Goal: Use online tool/utility: Utilize a website feature to perform a specific function

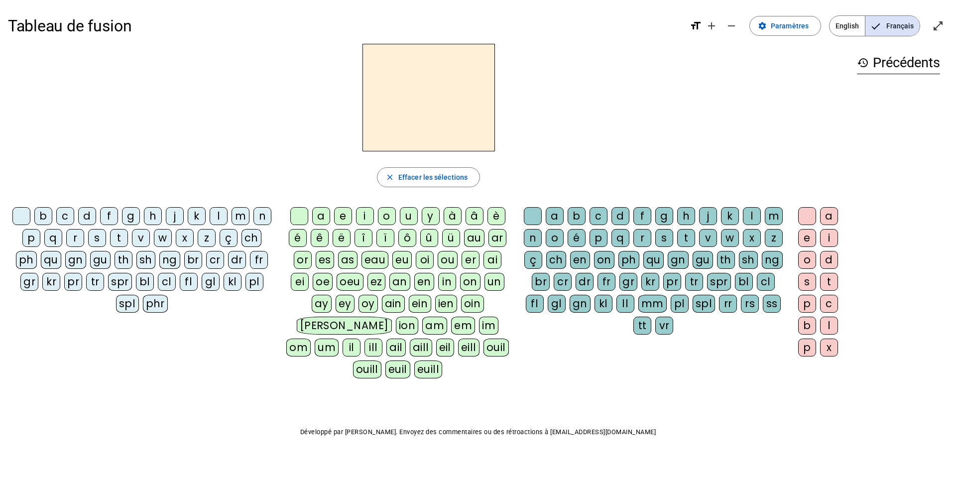
click at [240, 213] on div "m" at bounding box center [241, 216] width 18 height 18
click at [319, 221] on div "a" at bounding box center [321, 216] width 18 height 18
click at [413, 111] on h2 "ma" at bounding box center [429, 98] width 133 height 108
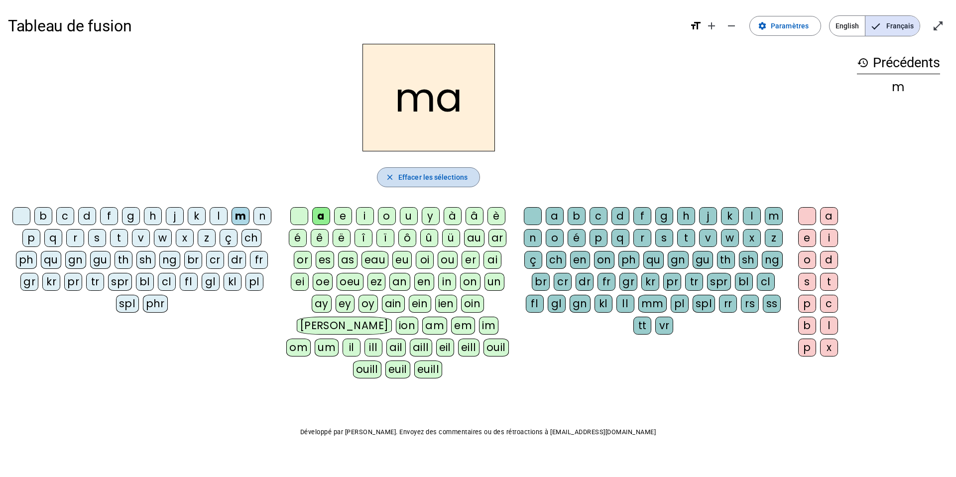
click at [401, 177] on span "Effacer les sélections" at bounding box center [433, 177] width 69 height 12
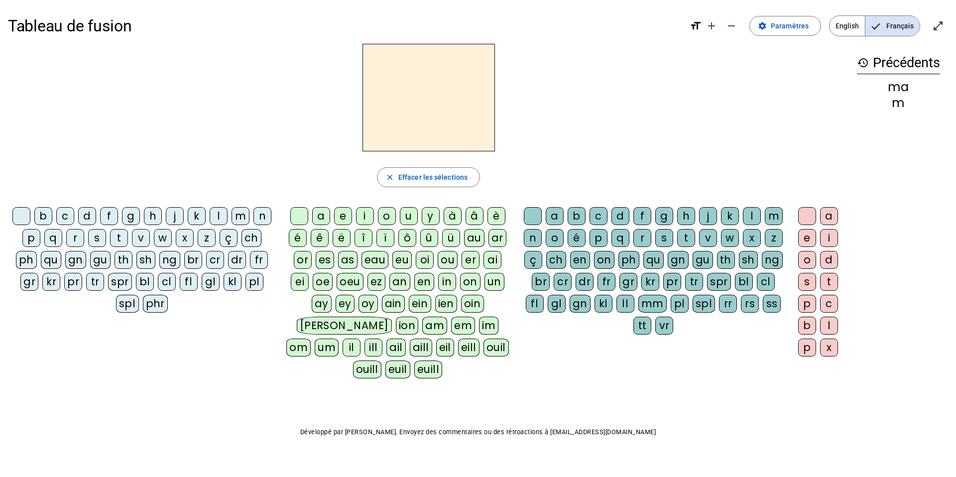
click at [117, 238] on div "t" at bounding box center [119, 238] width 18 height 18
click at [320, 220] on div "a" at bounding box center [321, 216] width 18 height 18
click at [409, 183] on span "Effacer les sélections" at bounding box center [433, 177] width 69 height 12
click at [219, 214] on div "l" at bounding box center [219, 216] width 18 height 18
click at [314, 214] on div "a" at bounding box center [321, 216] width 18 height 18
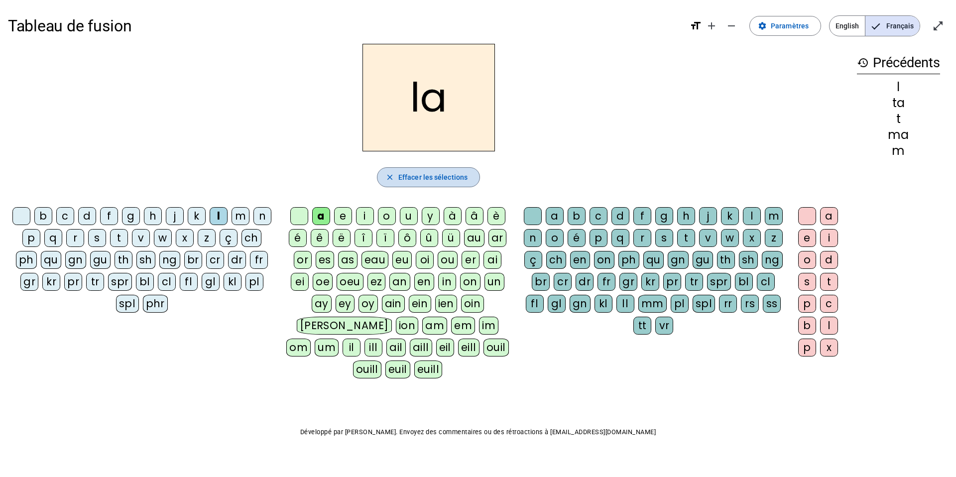
click at [403, 186] on span "button" at bounding box center [429, 177] width 102 height 24
click at [118, 239] on div "t" at bounding box center [119, 238] width 18 height 18
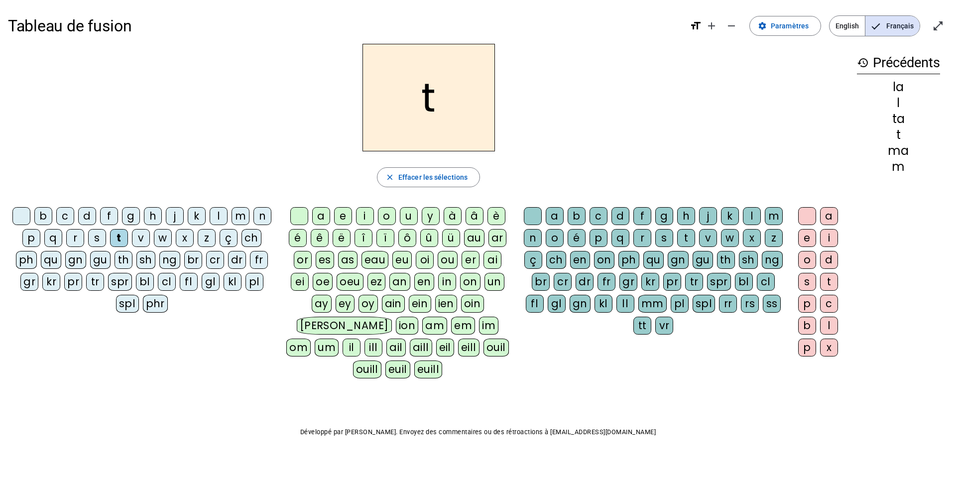
click at [320, 214] on div "a" at bounding box center [321, 216] width 18 height 18
click at [402, 175] on span "Effacer les sélections" at bounding box center [433, 177] width 69 height 12
click at [97, 241] on div "s" at bounding box center [97, 238] width 18 height 18
click at [318, 216] on div "a" at bounding box center [321, 216] width 18 height 18
click at [709, 318] on div "l" at bounding box center [829, 326] width 18 height 18
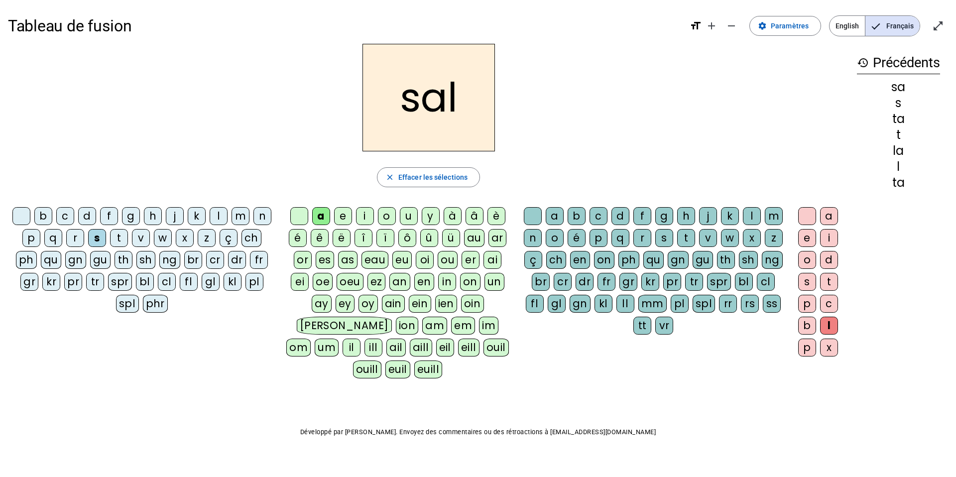
click at [419, 109] on h2 "sal" at bounding box center [429, 98] width 133 height 108
click at [39, 220] on div "b" at bounding box center [43, 216] width 18 height 18
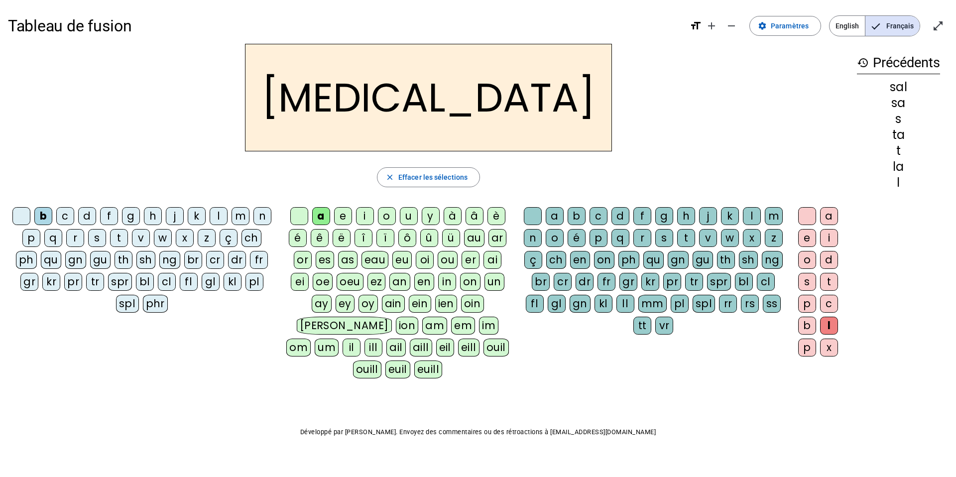
click at [239, 213] on div "m" at bounding box center [241, 216] width 18 height 18
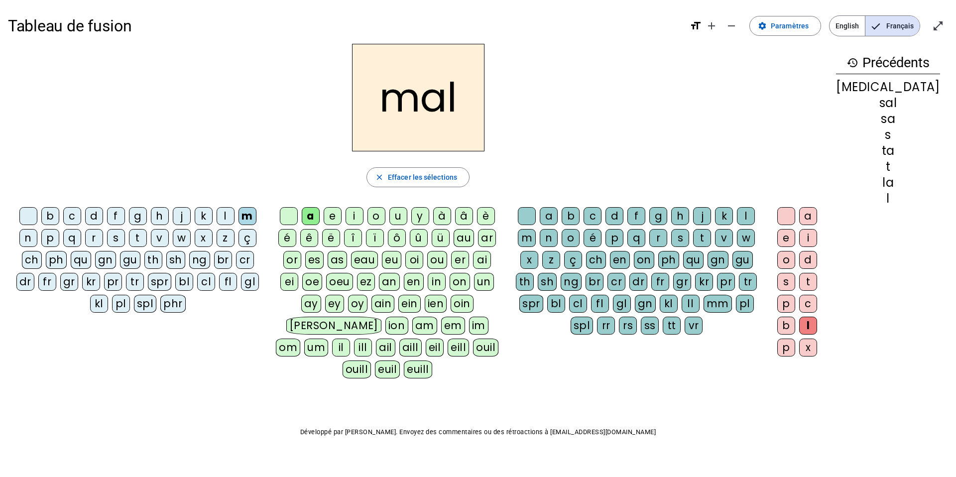
click at [364, 218] on div "i" at bounding box center [355, 216] width 18 height 18
click at [107, 243] on div "s" at bounding box center [116, 238] width 18 height 18
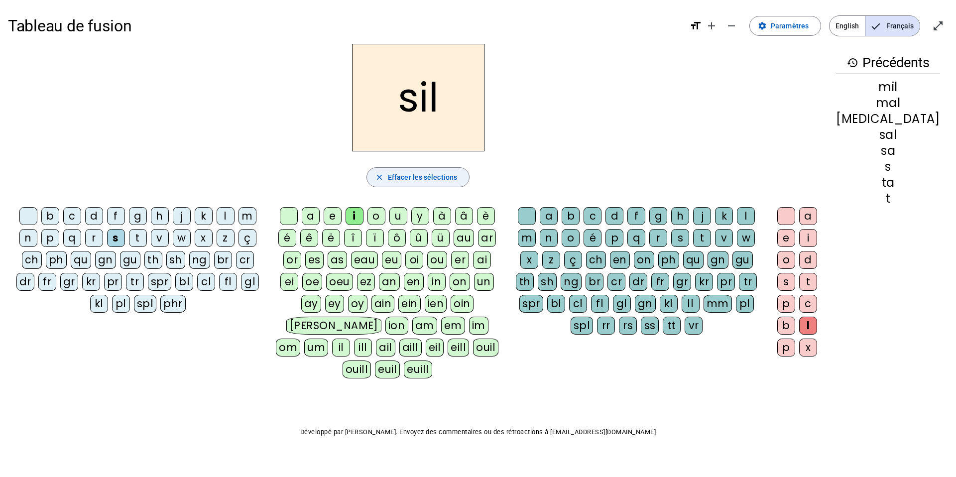
click at [457, 179] on span "Effacer les sélections" at bounding box center [422, 177] width 69 height 12
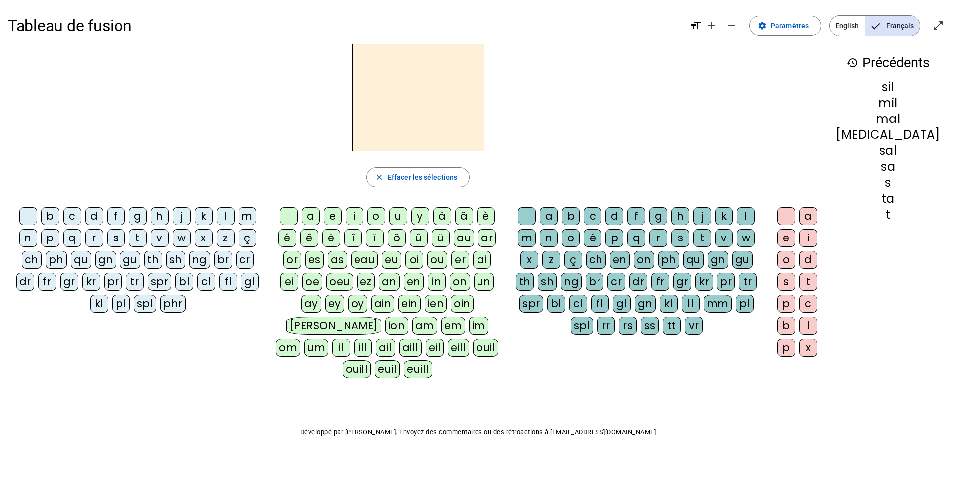
click at [107, 240] on div "s" at bounding box center [116, 238] width 18 height 18
click at [709, 237] on div "i" at bounding box center [809, 238] width 18 height 18
click at [340, 218] on div "e" at bounding box center [333, 216] width 18 height 18
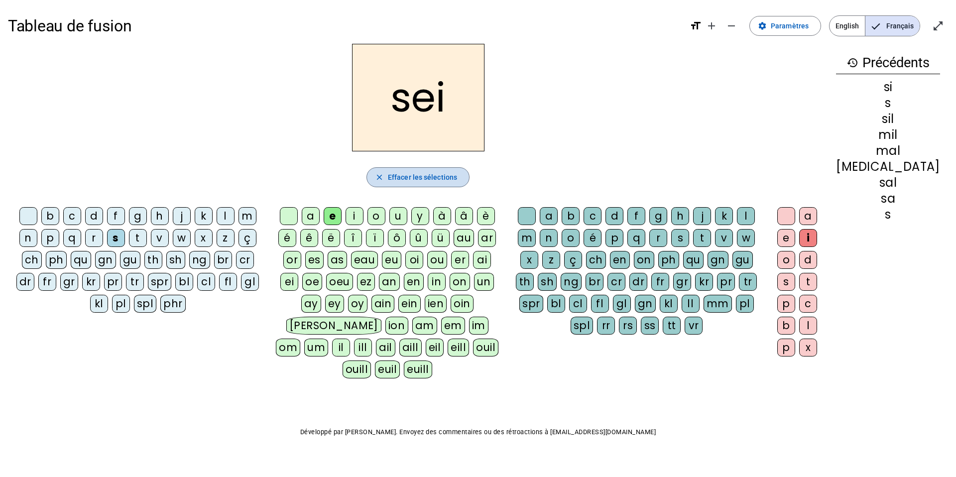
click at [423, 178] on span "Effacer les sélections" at bounding box center [422, 177] width 69 height 12
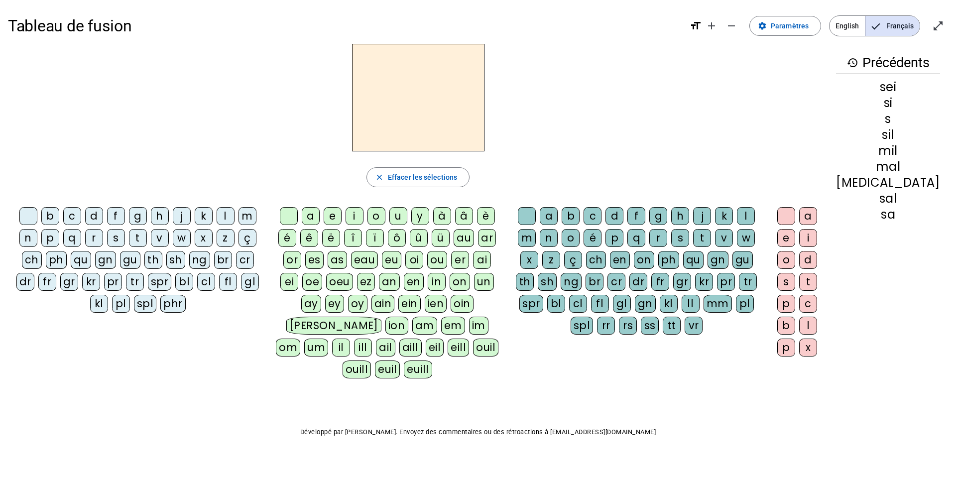
click at [107, 239] on div "s" at bounding box center [116, 238] width 18 height 18
click at [406, 215] on div "u" at bounding box center [399, 216] width 18 height 18
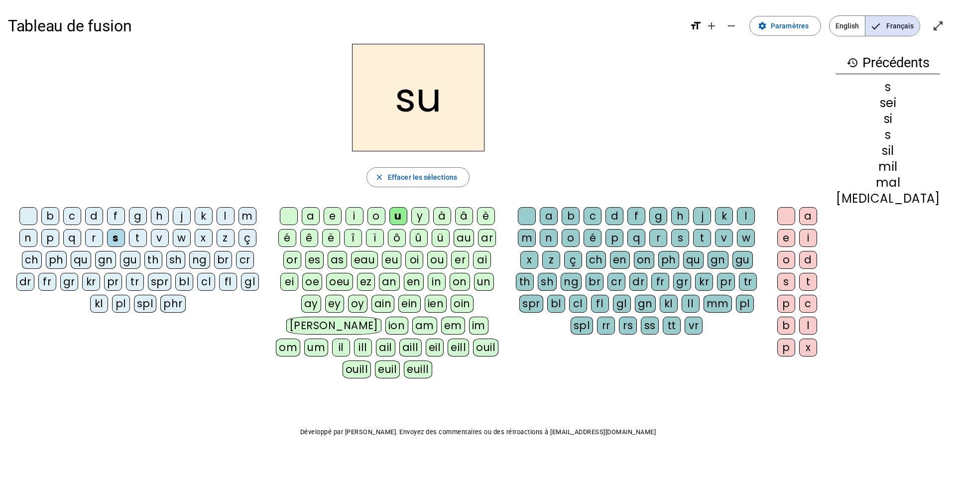
click at [617, 212] on div "d" at bounding box center [615, 216] width 18 height 18
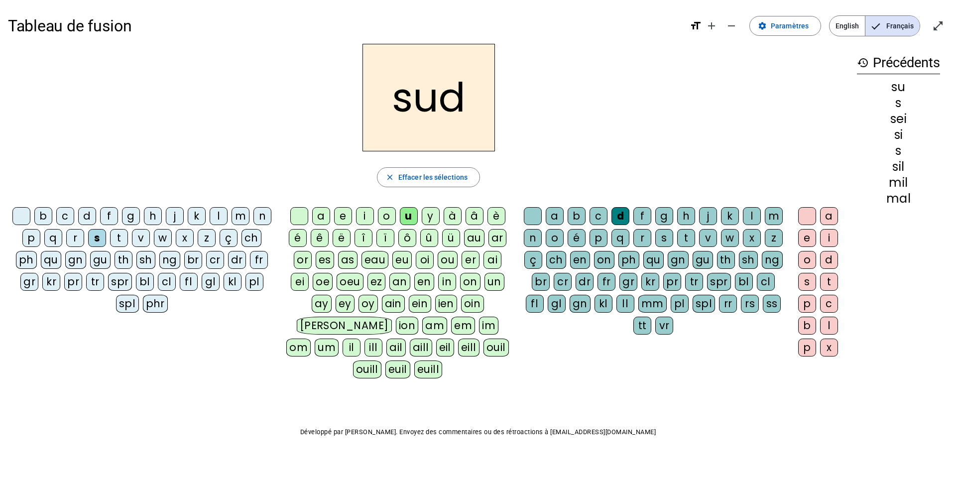
click at [709, 212] on div "m" at bounding box center [774, 216] width 18 height 18
click at [246, 217] on div "m" at bounding box center [241, 216] width 18 height 18
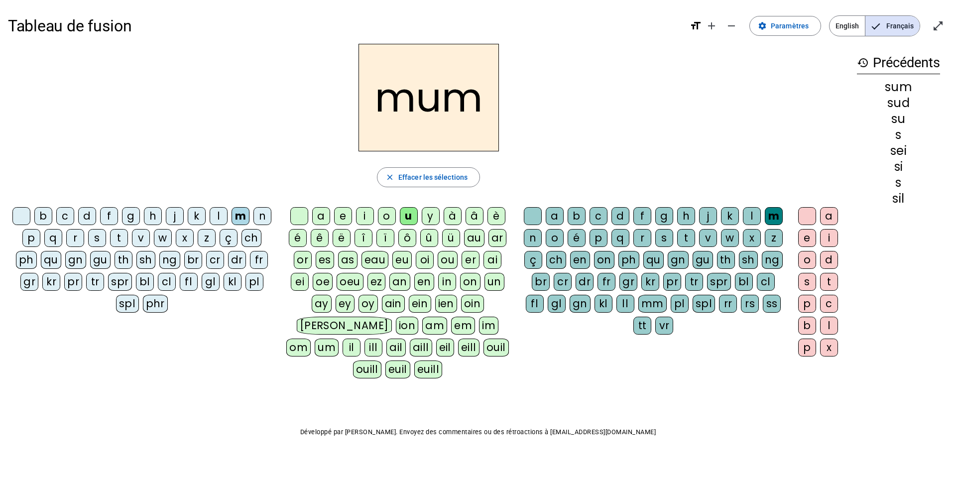
click at [647, 241] on div "r" at bounding box center [643, 238] width 18 height 18
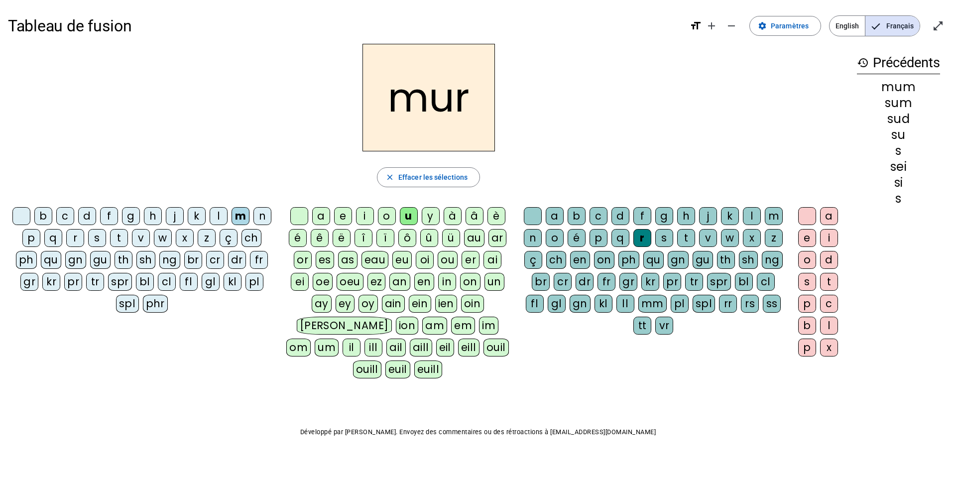
click at [87, 214] on div "d" at bounding box center [87, 216] width 18 height 18
click at [342, 220] on div "e" at bounding box center [343, 216] width 18 height 18
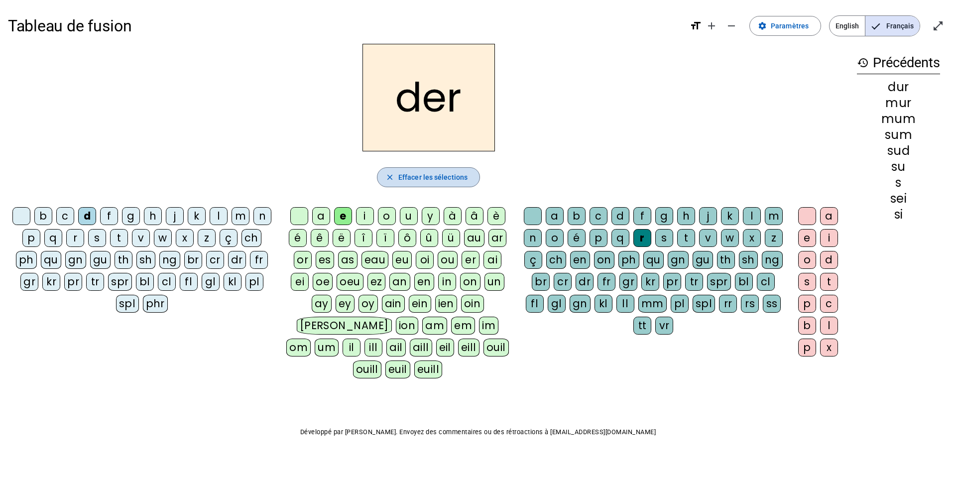
click at [462, 172] on span "Effacer les sélections" at bounding box center [433, 177] width 69 height 12
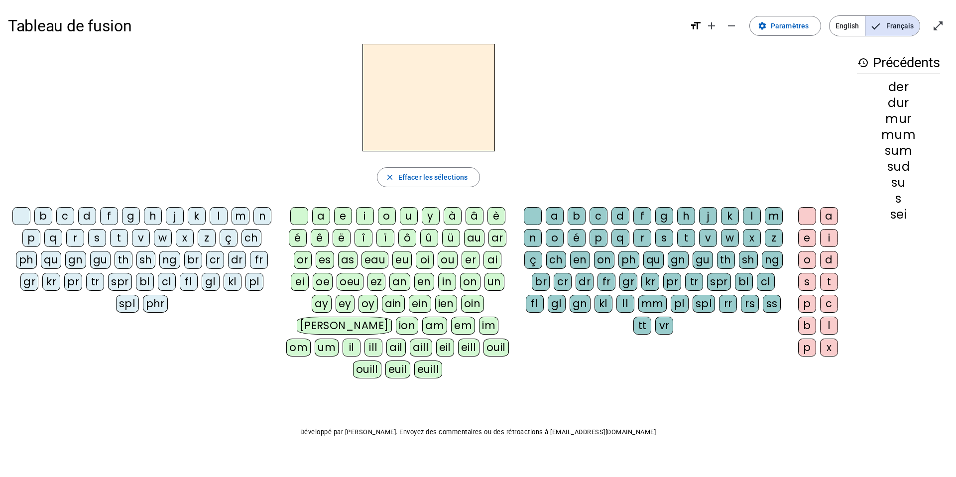
click at [37, 215] on div "b" at bounding box center [43, 216] width 18 height 18
click at [405, 215] on div "u" at bounding box center [409, 216] width 18 height 18
click at [140, 235] on div "v" at bounding box center [141, 238] width 18 height 18
click at [120, 234] on div "t" at bounding box center [119, 238] width 18 height 18
click at [342, 216] on div "e" at bounding box center [343, 216] width 18 height 18
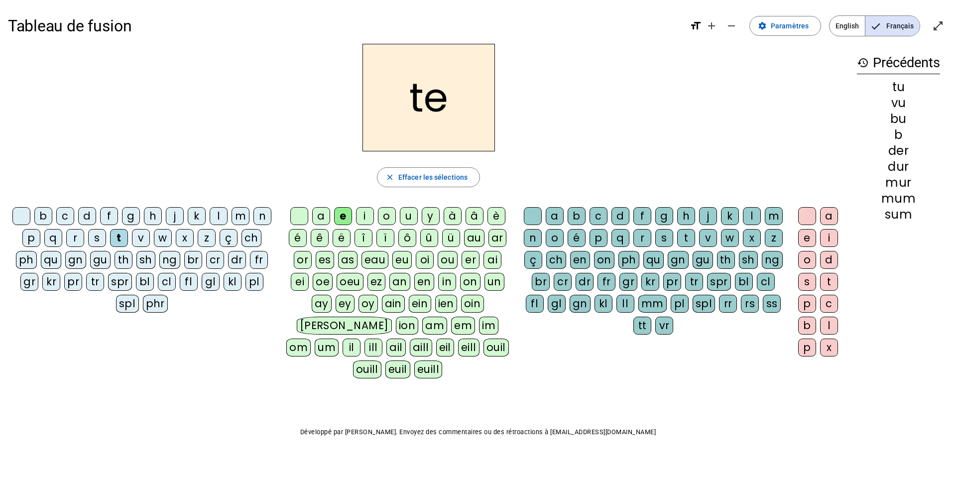
click at [216, 216] on div "l" at bounding box center [219, 216] width 18 height 18
